Goal: Communication & Community: Answer question/provide support

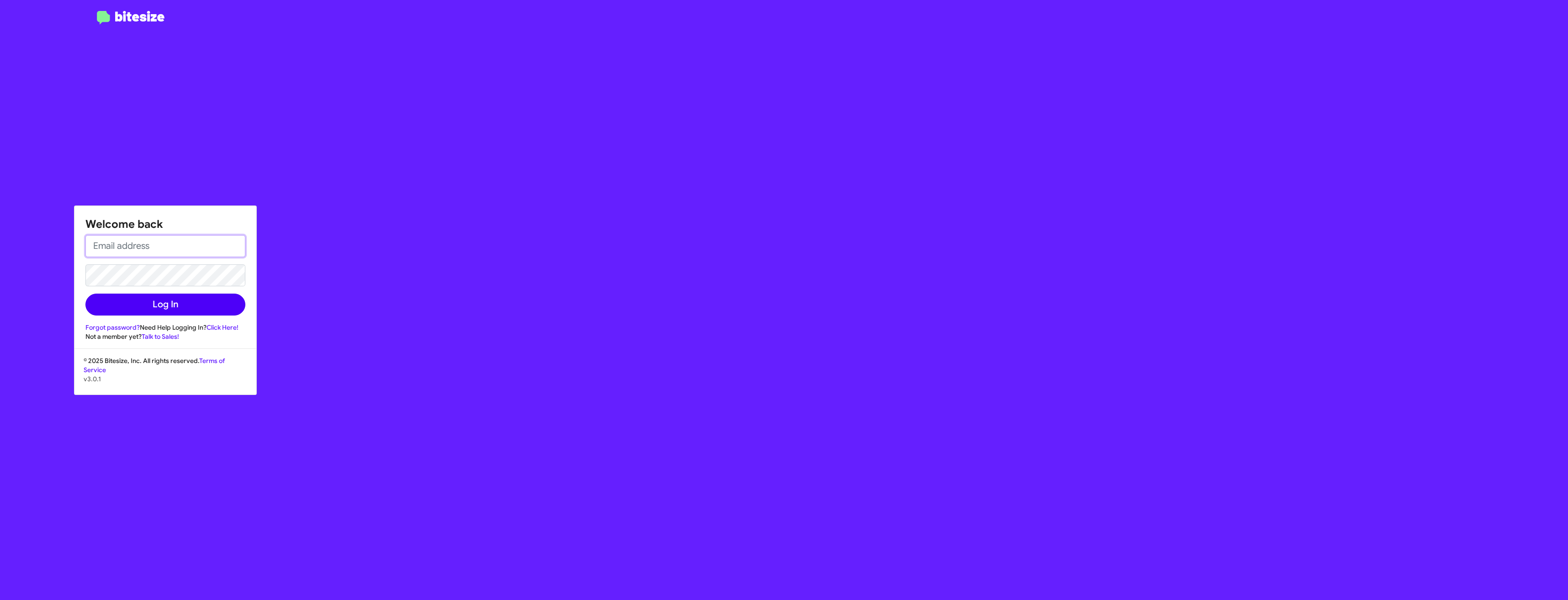
type input "[EMAIL_ADDRESS][DOMAIN_NAME]"
click at [206, 302] on button "Log In" at bounding box center [165, 305] width 160 height 22
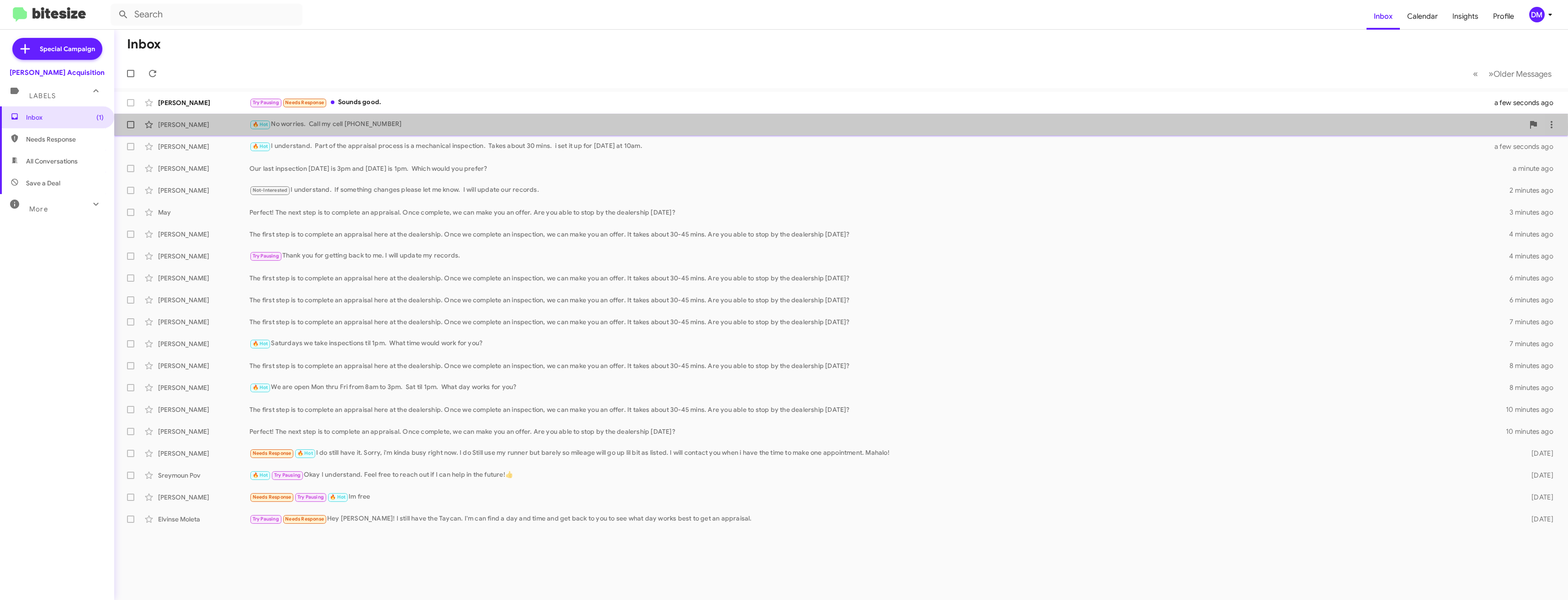
click at [222, 127] on div "[PERSON_NAME]" at bounding box center [204, 124] width 91 height 9
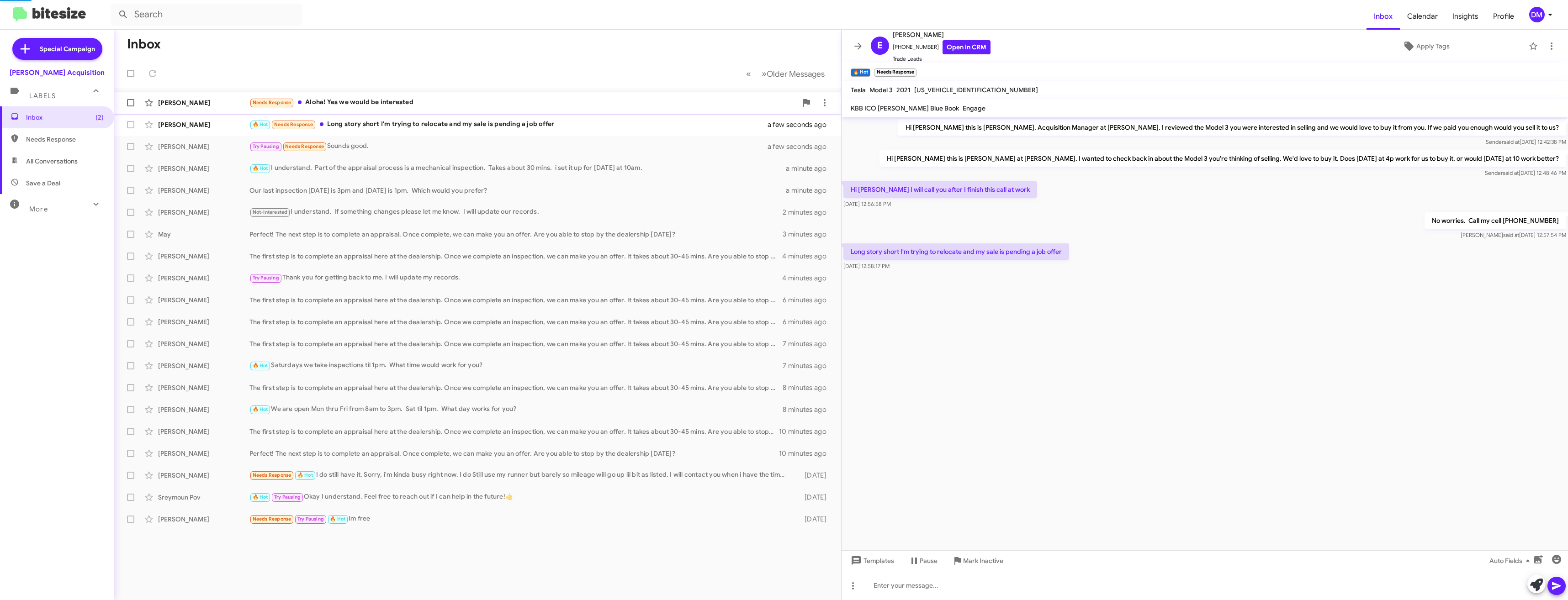
click at [224, 105] on div "[PERSON_NAME]" at bounding box center [204, 102] width 91 height 9
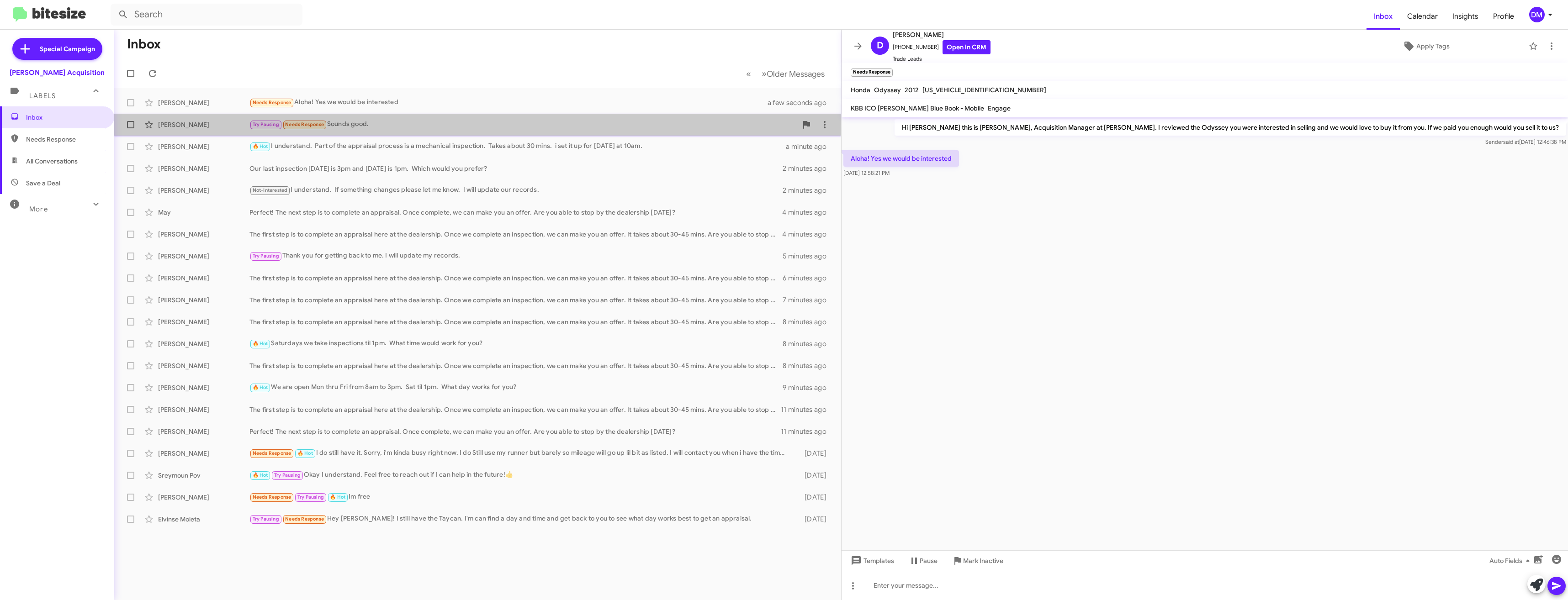
click at [215, 121] on div "[PERSON_NAME]" at bounding box center [204, 124] width 91 height 9
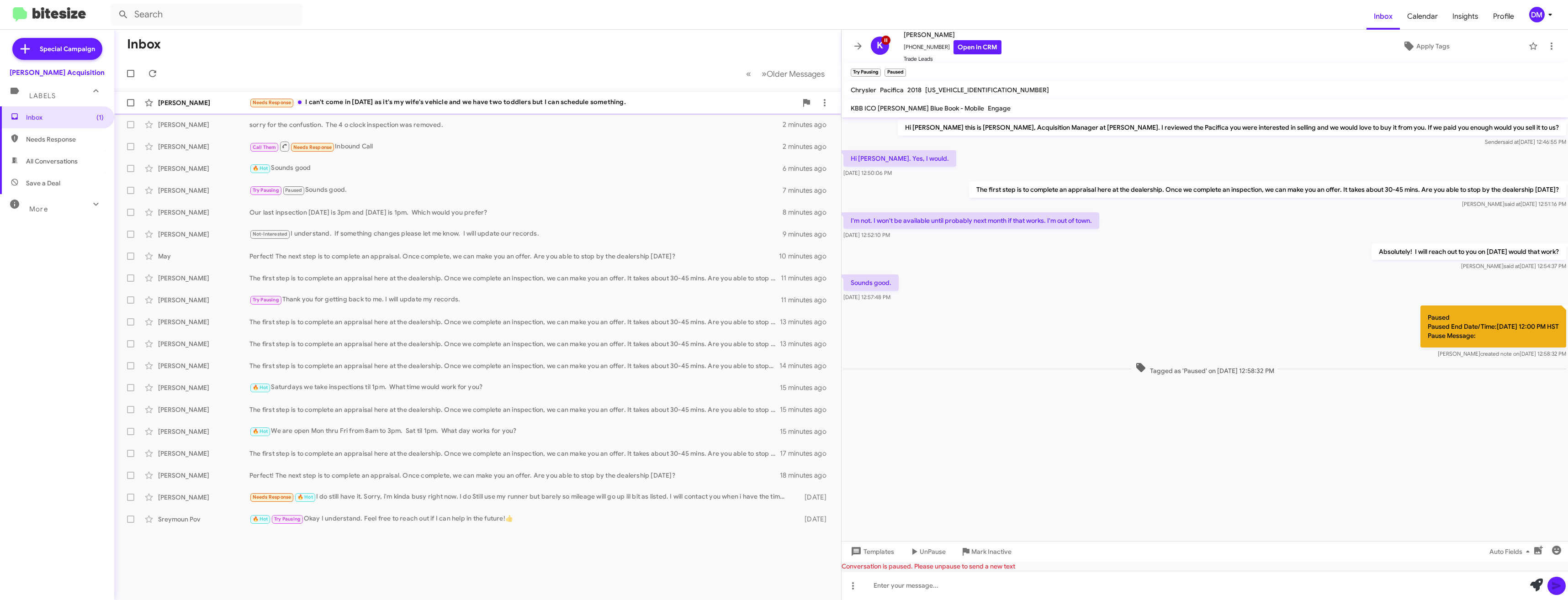
click at [215, 103] on div "[PERSON_NAME]" at bounding box center [204, 102] width 91 height 9
